Goal: Transaction & Acquisition: Download file/media

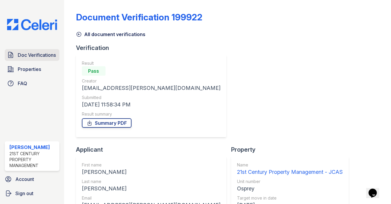
click at [34, 55] on span "Doc Verifications" at bounding box center [37, 54] width 38 height 7
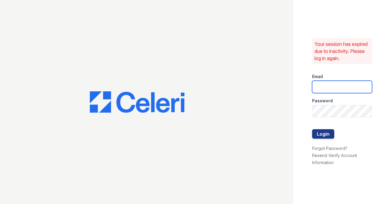
type input "[EMAIL_ADDRESS][DOMAIN_NAME]"
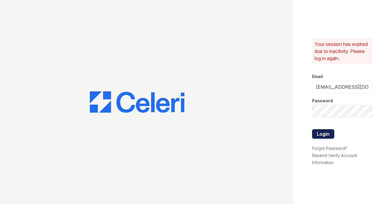
click at [327, 134] on button "Login" at bounding box center [323, 133] width 22 height 9
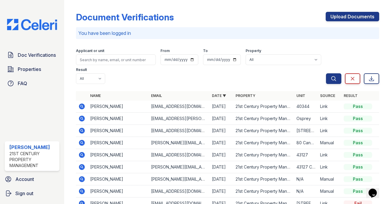
click at [83, 106] on icon at bounding box center [82, 106] width 6 height 6
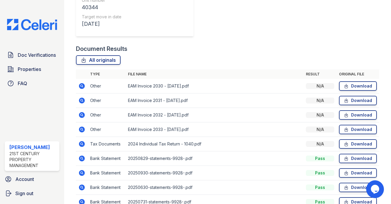
scroll to position [190, 0]
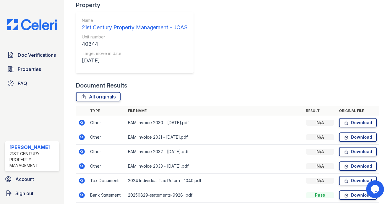
scroll to position [131, 0]
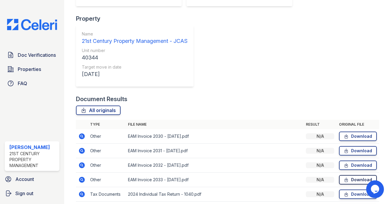
click at [344, 177] on icon at bounding box center [346, 180] width 5 height 6
click at [353, 189] on link "Download" at bounding box center [358, 193] width 38 height 9
